Goal: Task Accomplishment & Management: Manage account settings

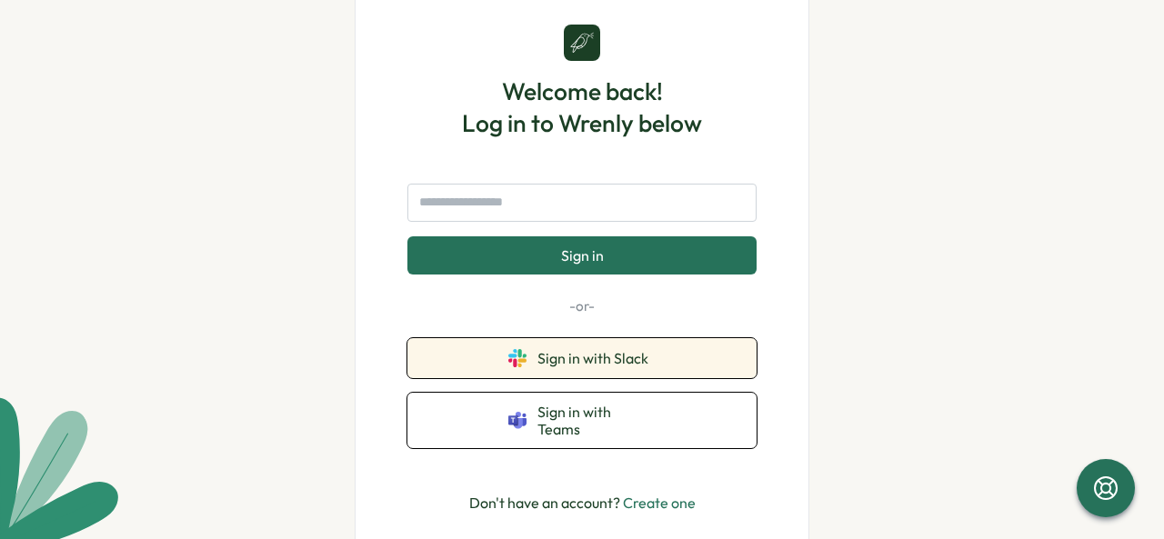
click at [626, 366] on span "Sign in with Slack" at bounding box center [596, 358] width 118 height 16
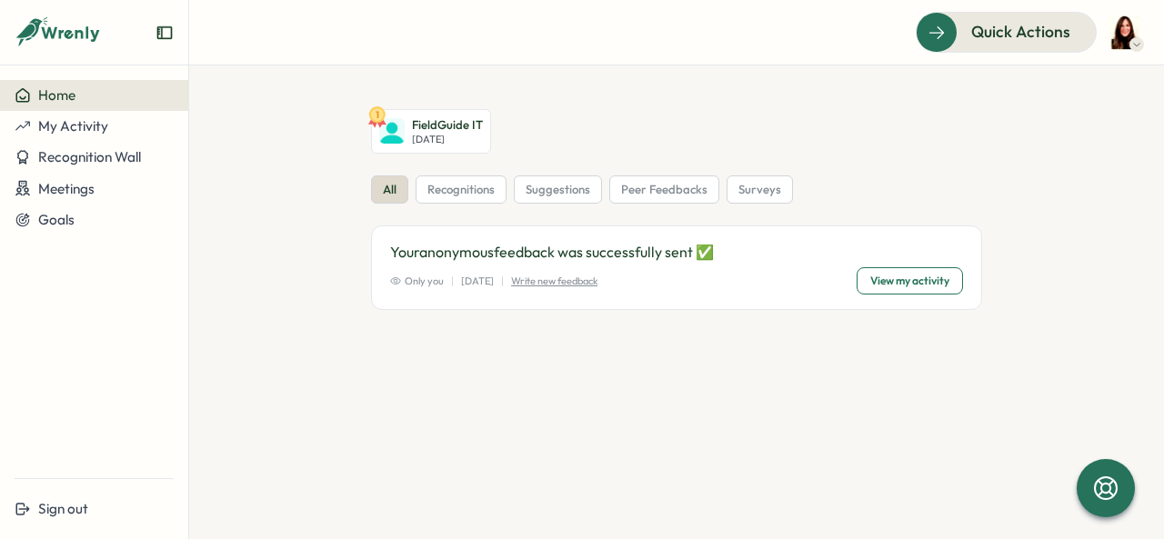
click at [1128, 29] on img at bounding box center [1125, 32] width 35 height 35
click at [1113, 85] on div "Edit Profile" at bounding box center [1094, 89] width 90 height 20
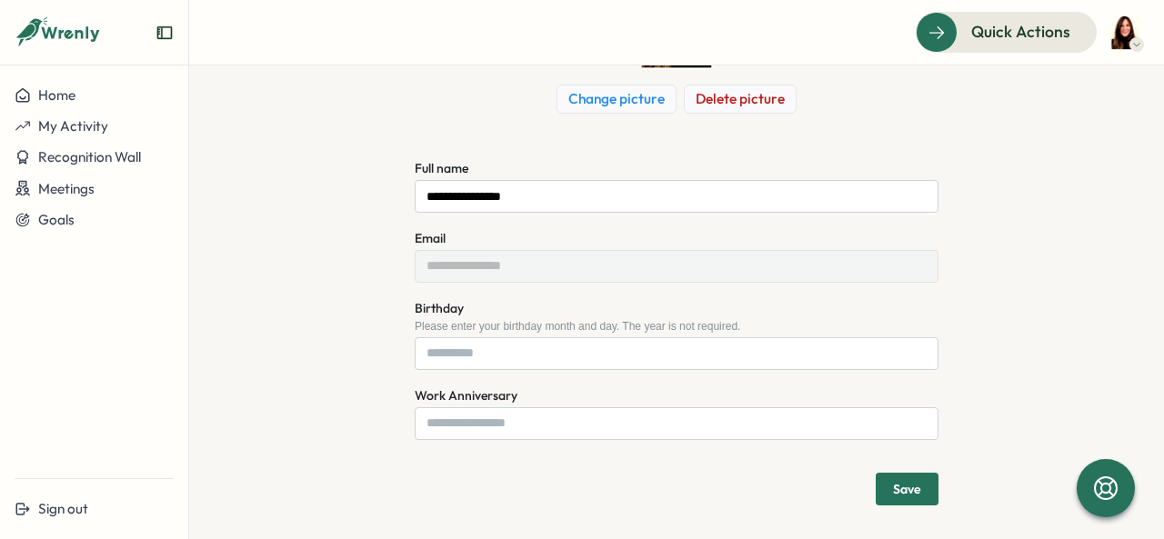
scroll to position [207, 0]
